Goal: Task Accomplishment & Management: Use online tool/utility

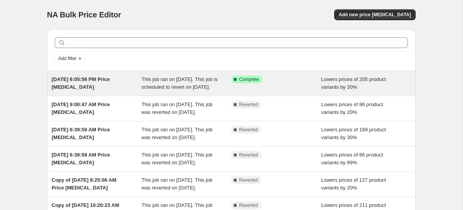
click at [83, 83] on div "[DATE] 6:05:56 PM Price [MEDICAL_DATA]" at bounding box center [97, 84] width 90 height 16
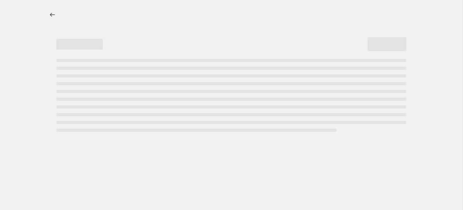
select select "percentage"
select select "tag"
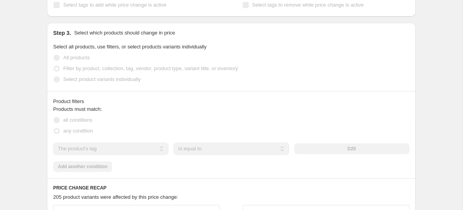
scroll to position [242, 0]
